Goal: Task Accomplishment & Management: Manage account settings

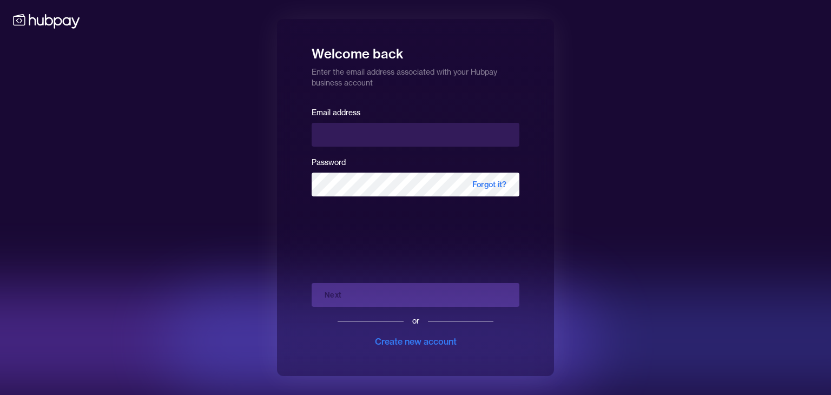
click at [188, 59] on div "Welcome back Enter the email address associated with your Hubpay business accou…" at bounding box center [415, 197] width 831 height 395
click at [428, 118] on div "Email address" at bounding box center [416, 126] width 208 height 41
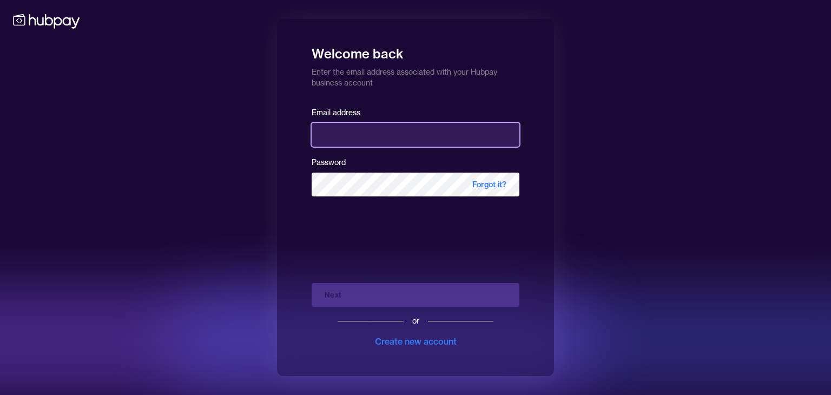
type input "**********"
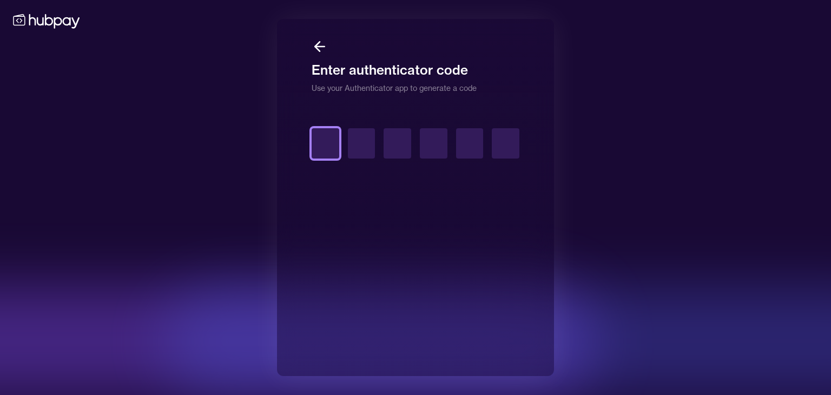
click at [338, 143] on input "text" at bounding box center [326, 143] width 28 height 30
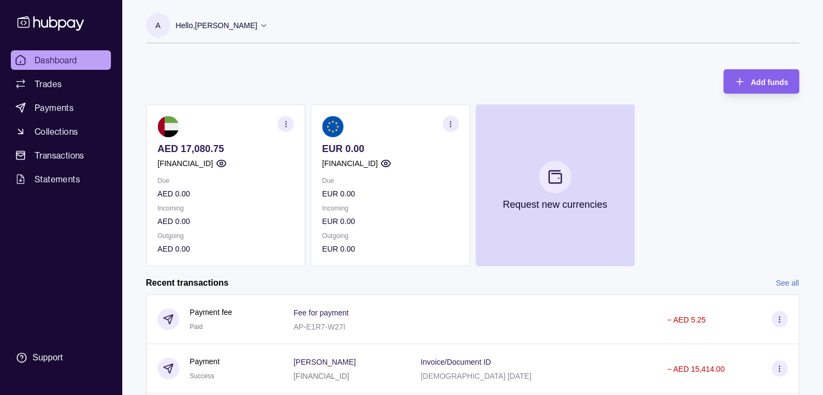
click at [687, 160] on div "AED 17,080.75 [FINANCIAL_ID] Due AED 0.00 Incoming AED 0.00 Outgoing AED 0.00 E…" at bounding box center [472, 185] width 653 height 162
click at [457, 125] on section "button" at bounding box center [450, 124] width 16 height 16
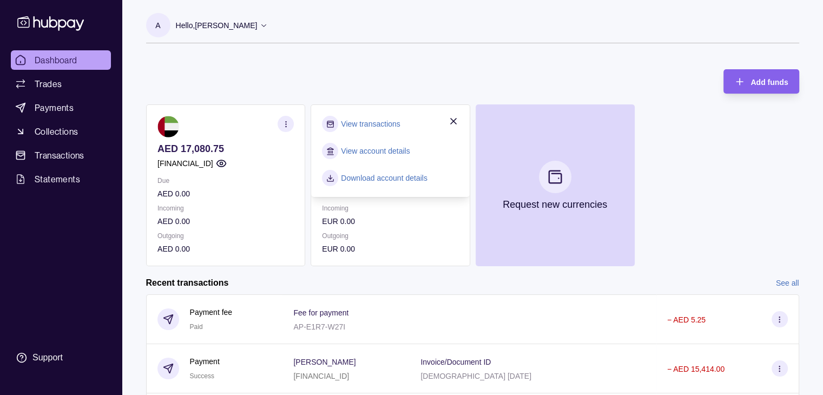
click at [385, 124] on link "View transactions" at bounding box center [370, 124] width 59 height 12
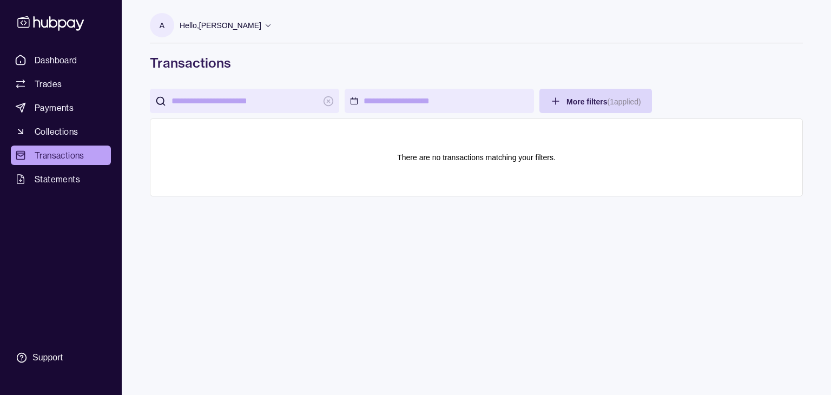
click at [82, 155] on span "Transactions" at bounding box center [60, 155] width 50 height 13
click at [44, 65] on span "Dashboard" at bounding box center [56, 60] width 43 height 13
